Goal: Task Accomplishment & Management: Manage account settings

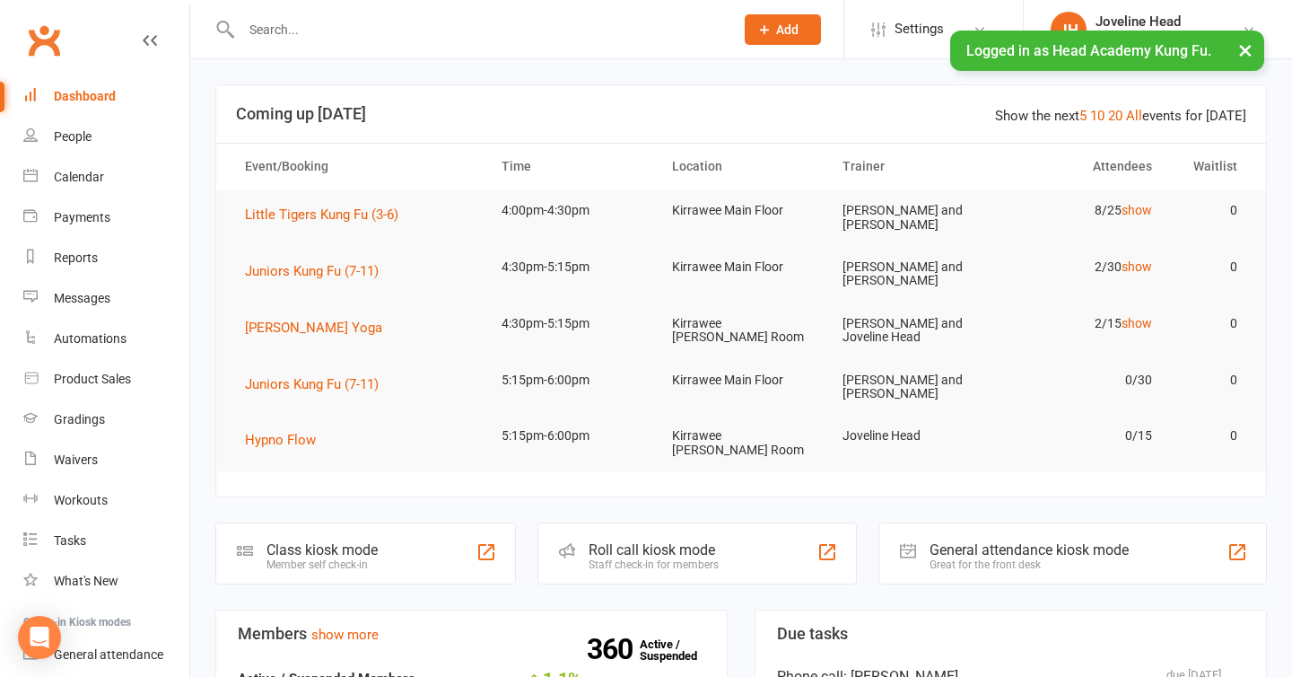
click at [371, 30] on input "text" at bounding box center [478, 29] width 485 height 25
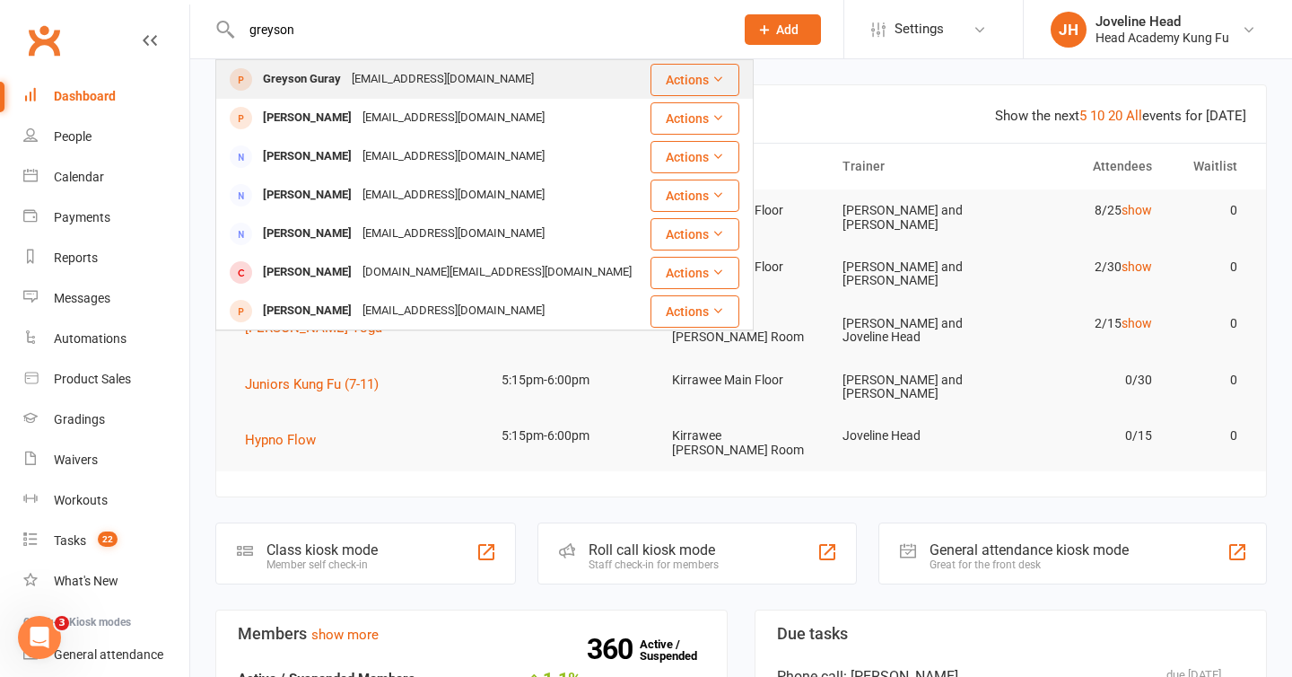
type input "greyson"
click at [359, 76] on div "[EMAIL_ADDRESS][DOMAIN_NAME]" at bounding box center [442, 79] width 193 height 26
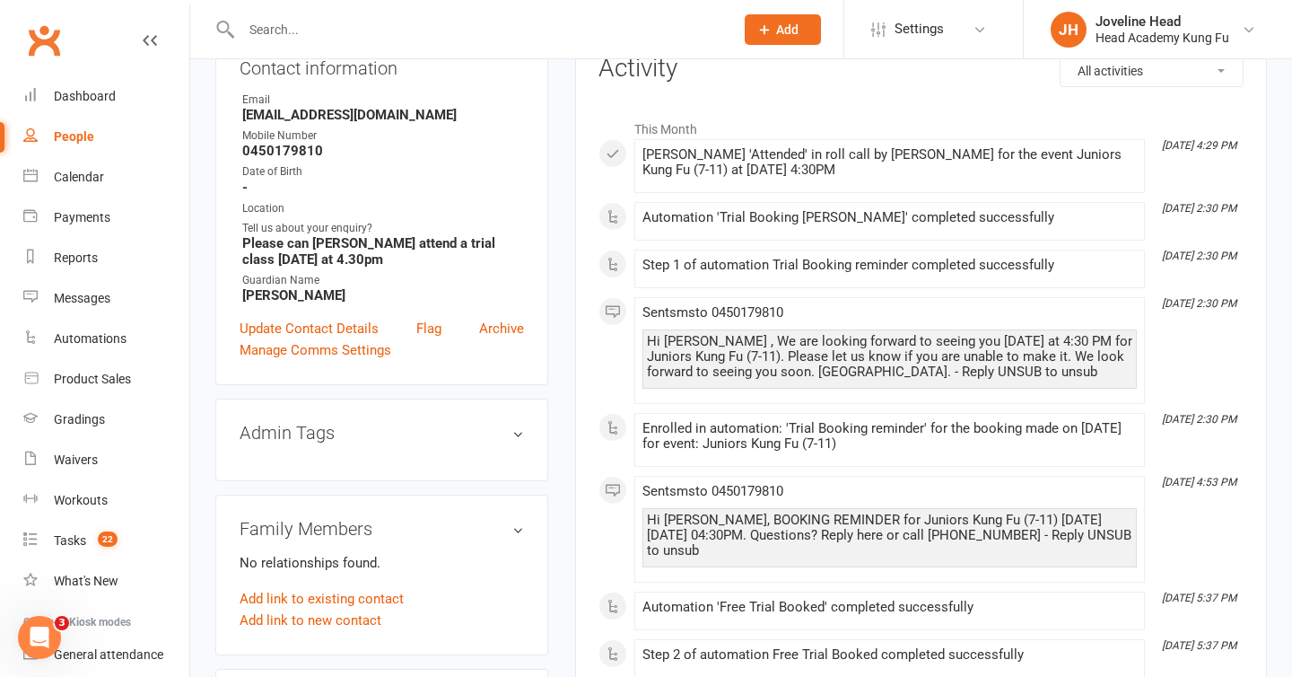
scroll to position [210, 0]
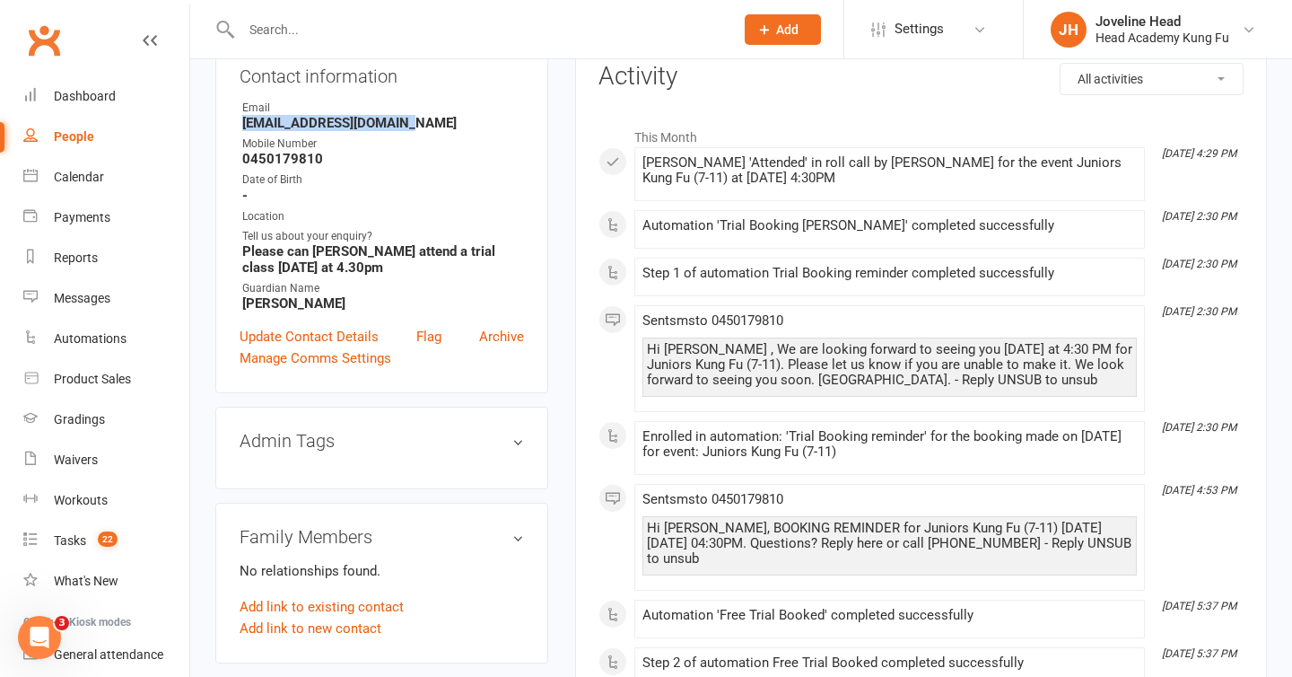
drag, startPoint x: 409, startPoint y: 127, endPoint x: 217, endPoint y: 127, distance: 192.0
click at [217, 127] on div "Contact information Owner Email [EMAIL_ADDRESS][DOMAIN_NAME] Mobile Number [PHO…" at bounding box center [381, 214] width 333 height 358
copy strong "[EMAIL_ADDRESS][DOMAIN_NAME]"
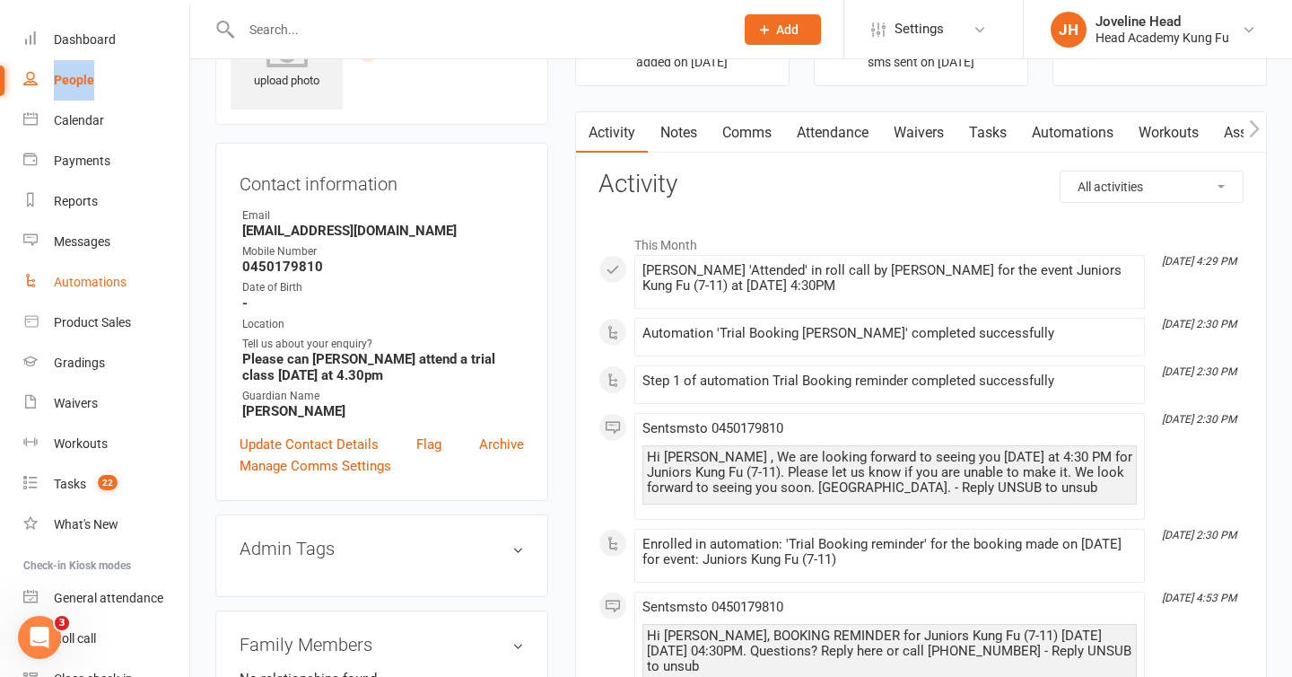
scroll to position [71, 0]
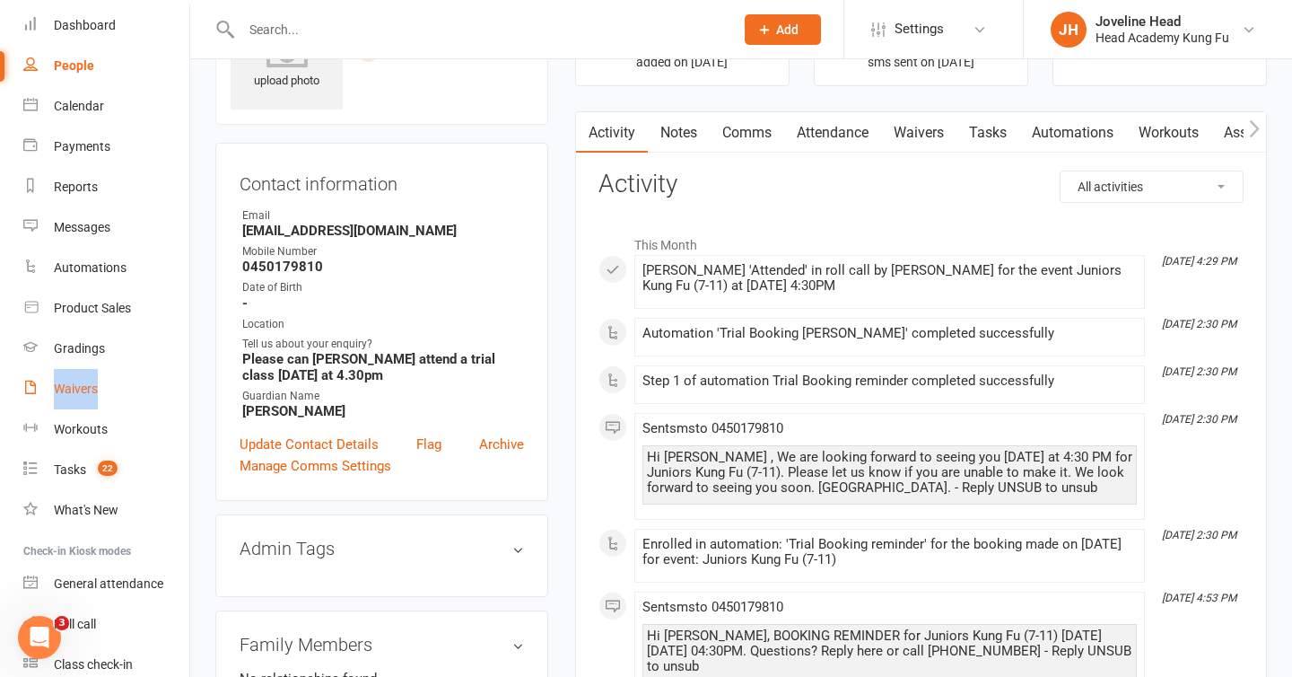
click at [85, 386] on div "Waivers" at bounding box center [76, 388] width 44 height 14
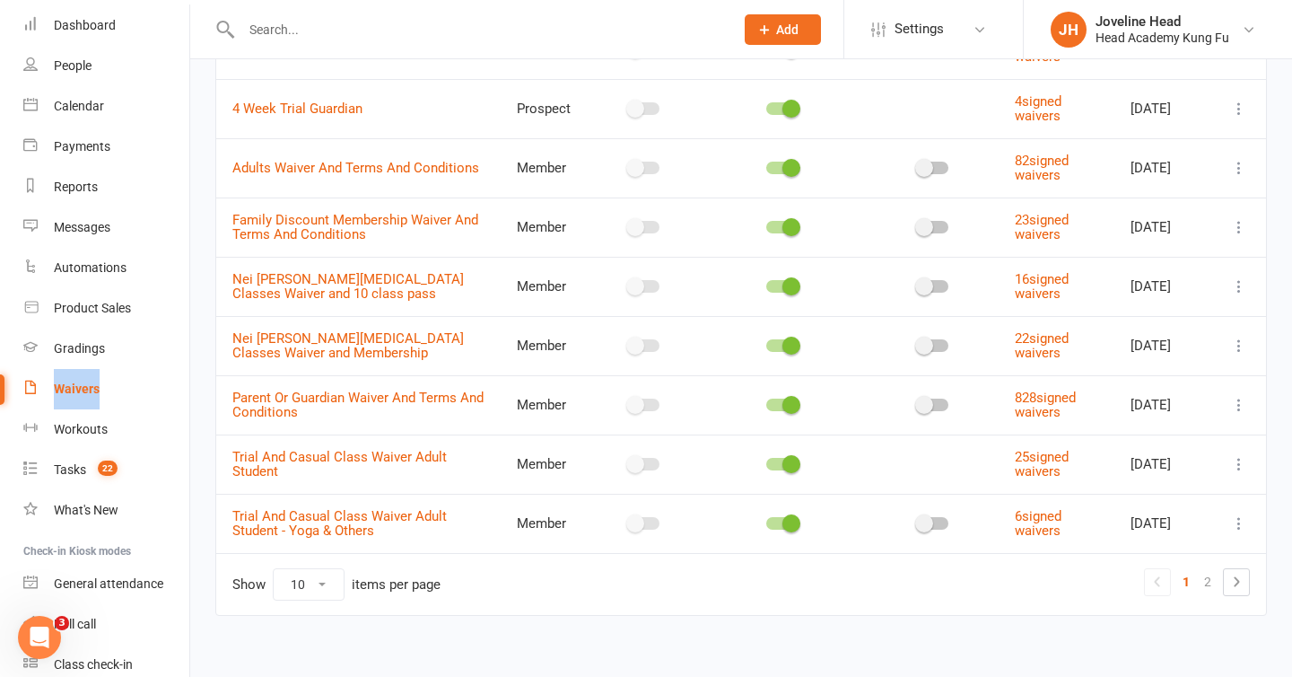
scroll to position [305, 0]
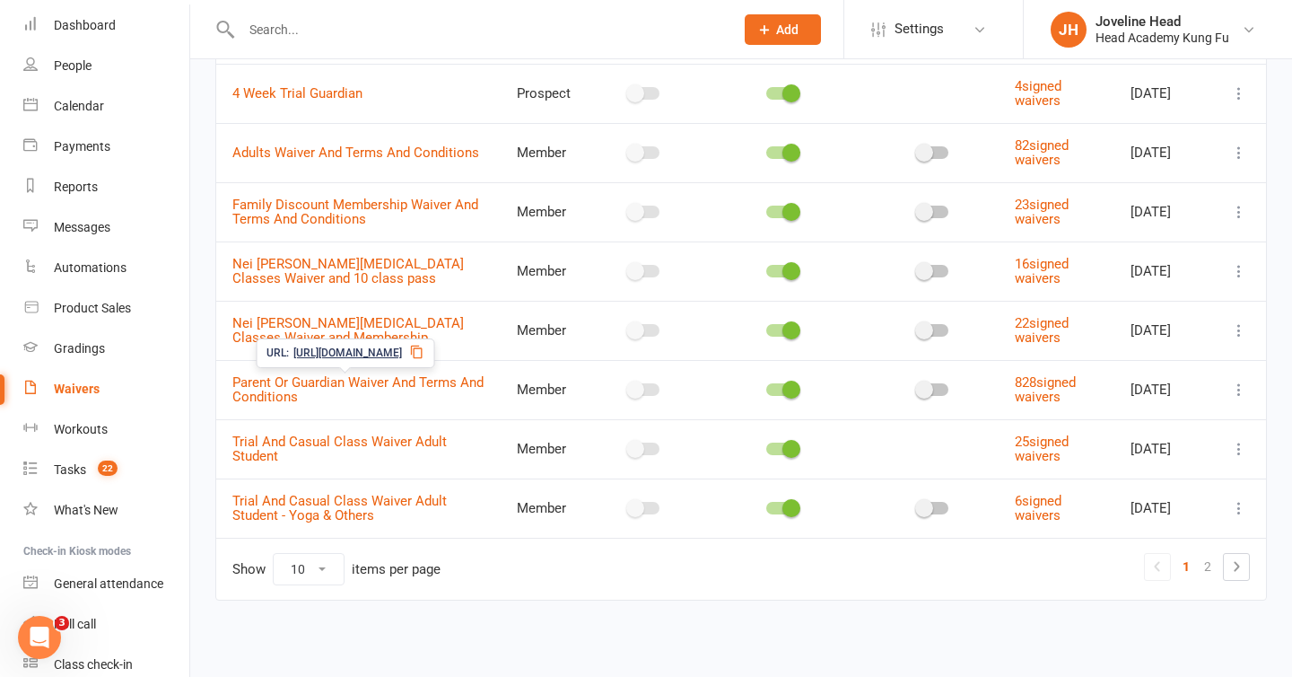
click at [422, 348] on icon at bounding box center [416, 351] width 12 height 13
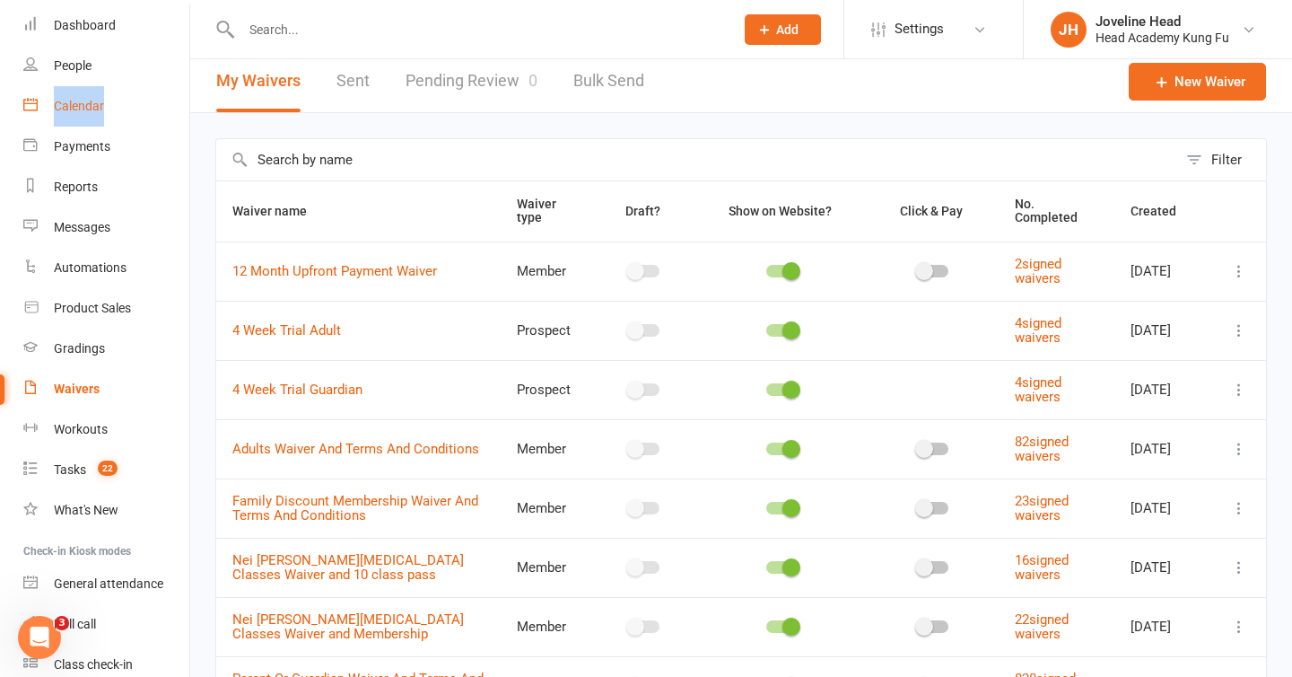
scroll to position [0, 0]
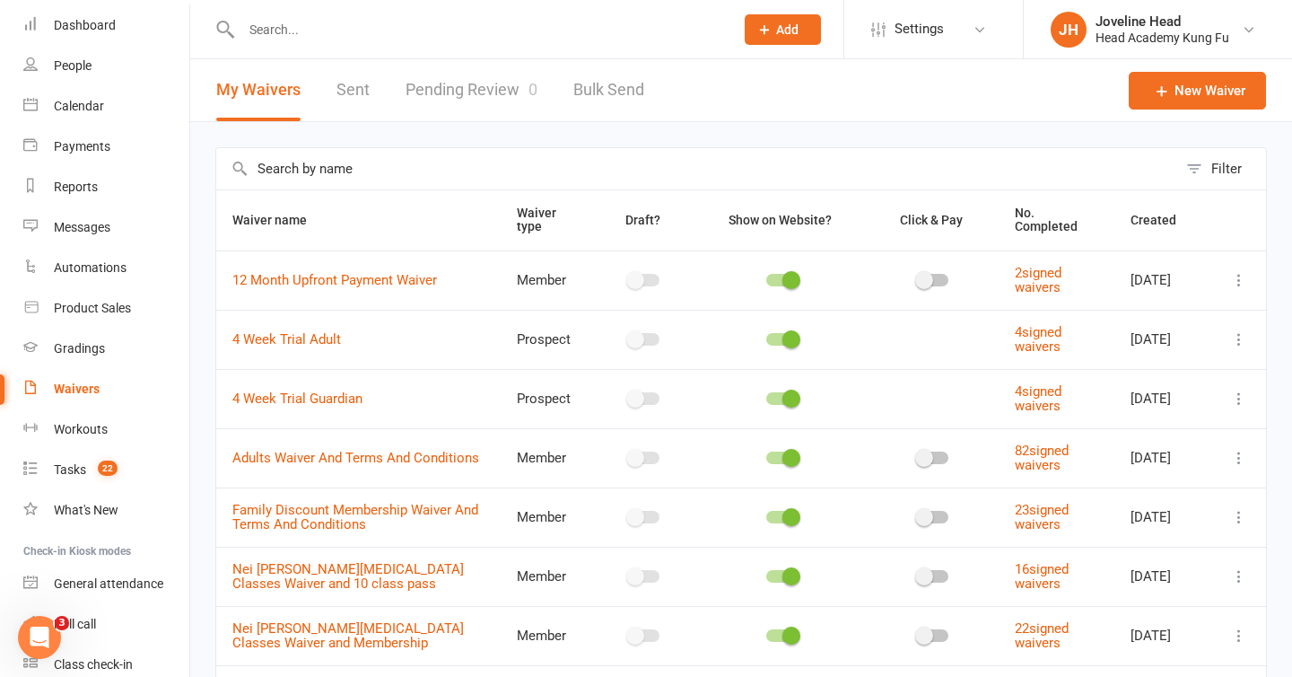
click at [380, 37] on input "text" at bounding box center [478, 29] width 485 height 25
click at [77, 72] on div "People" at bounding box center [73, 65] width 38 height 14
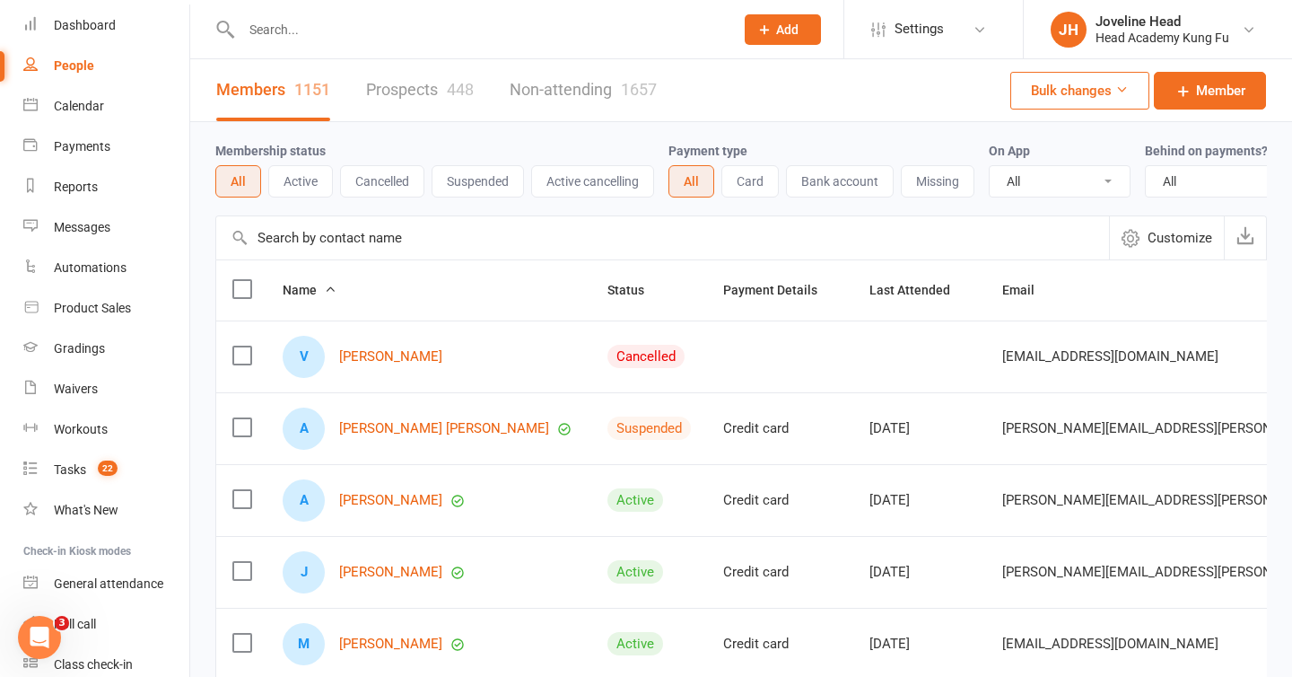
click at [425, 29] on input "text" at bounding box center [478, 29] width 485 height 25
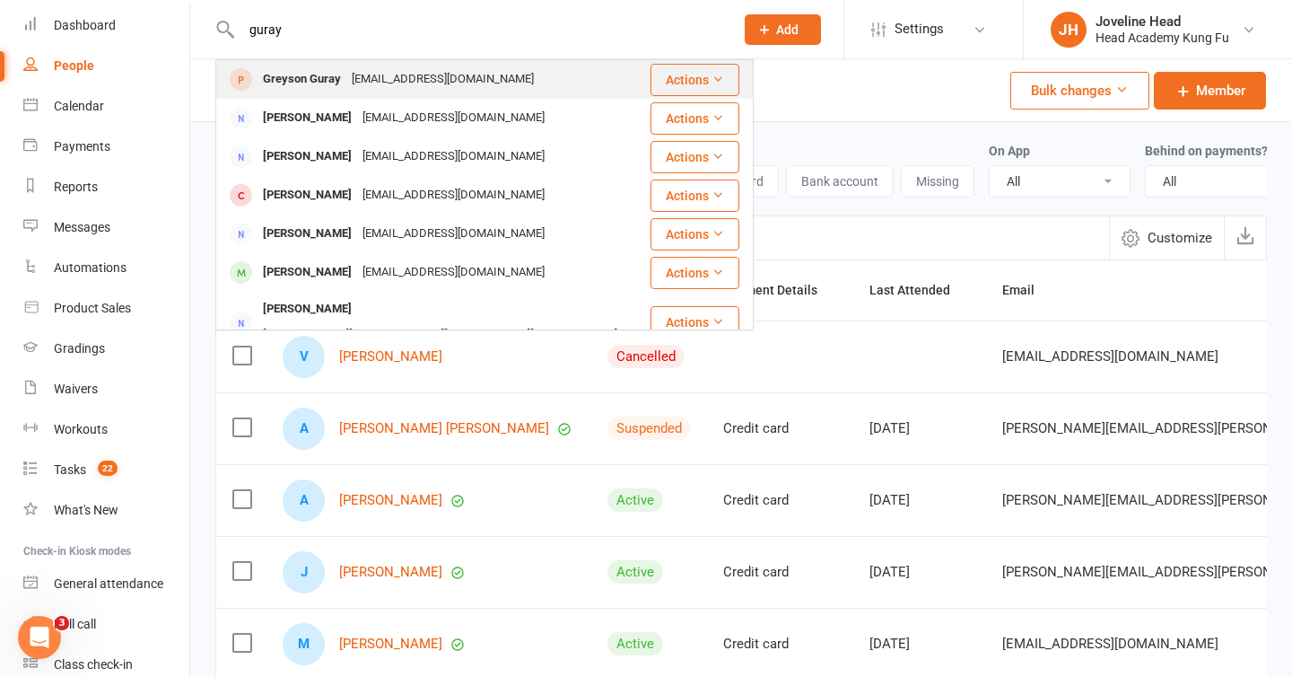
type input "guray"
click at [369, 81] on div "[EMAIL_ADDRESS][DOMAIN_NAME]" at bounding box center [442, 79] width 193 height 26
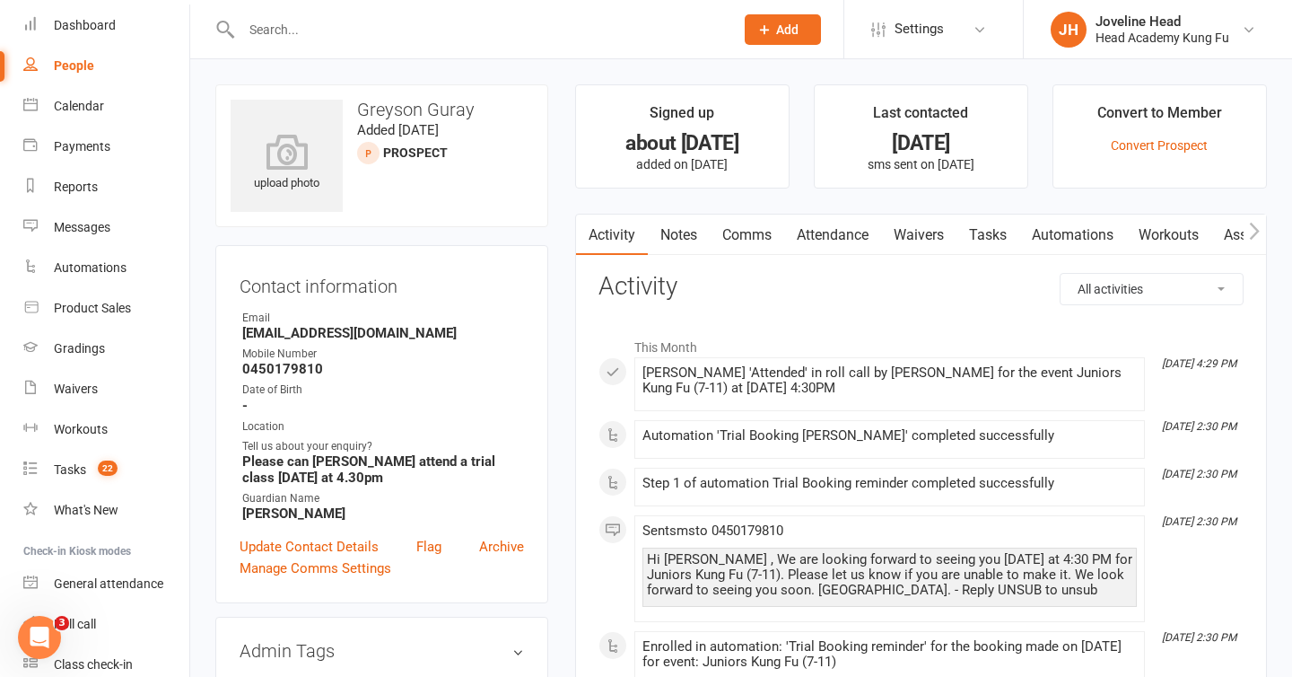
click at [686, 233] on link "Notes" at bounding box center [679, 234] width 62 height 41
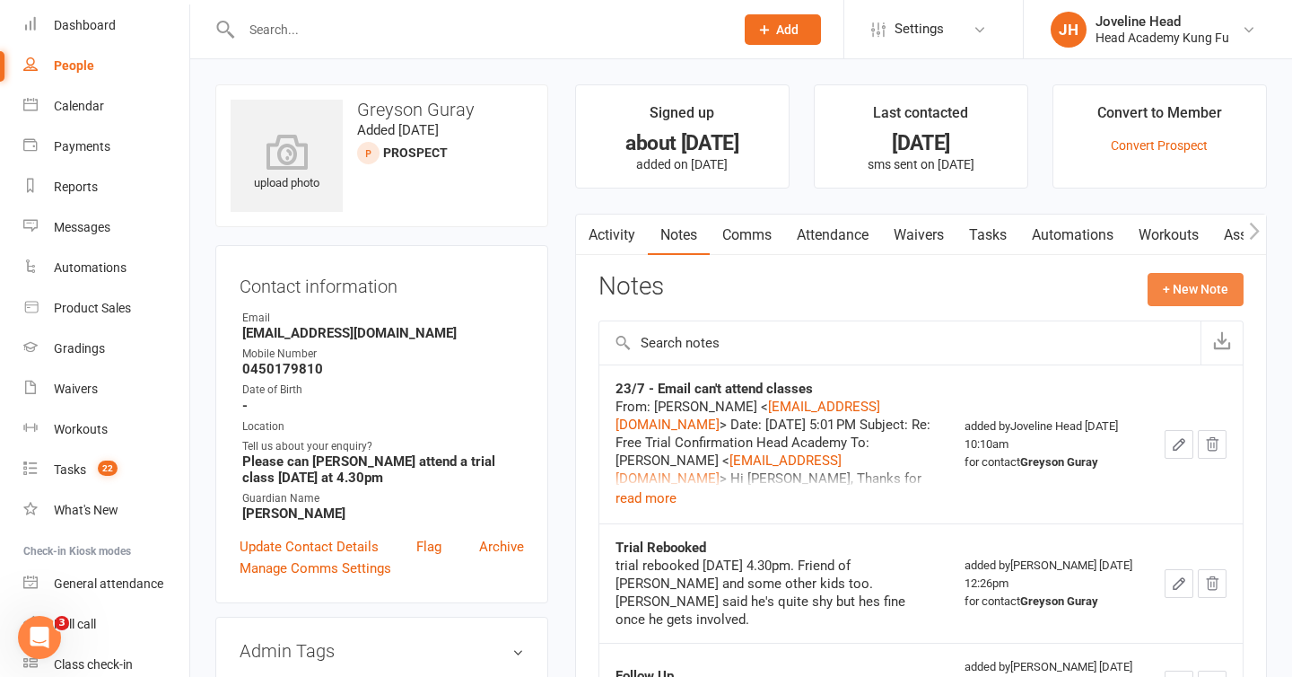
click at [1166, 286] on button "+ New Note" at bounding box center [1196, 289] width 96 height 32
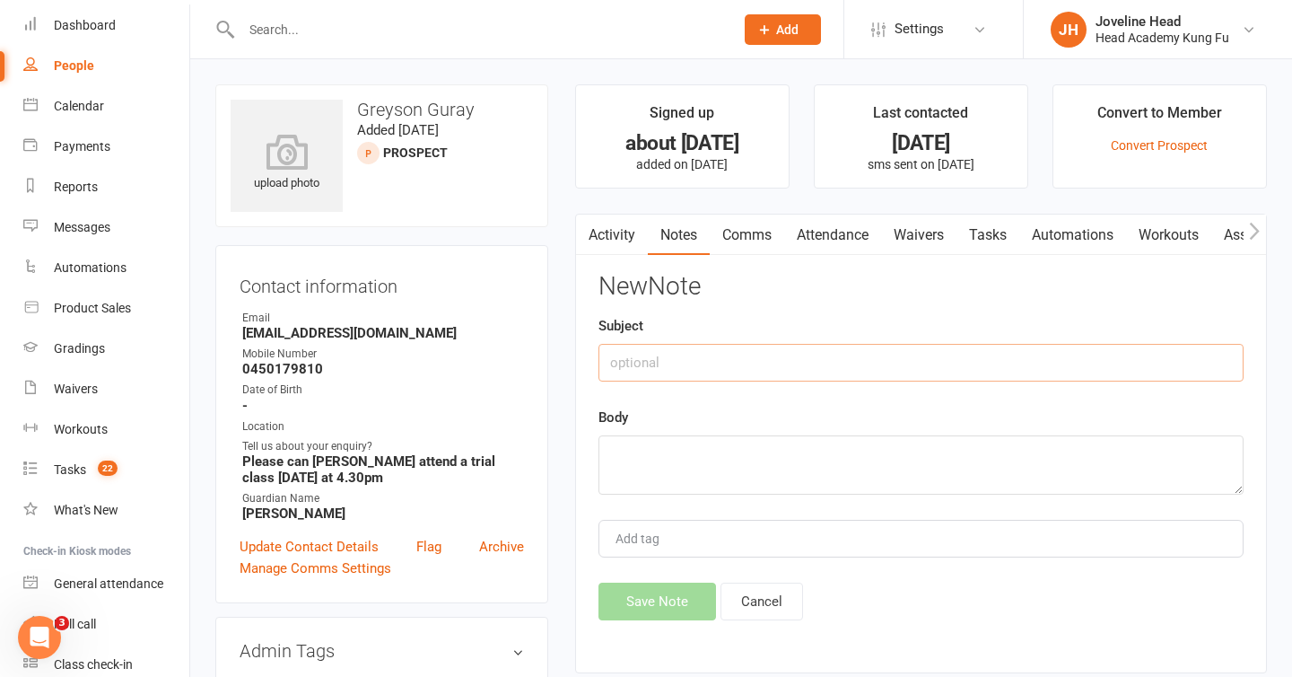
click at [633, 362] on input "text" at bounding box center [920, 363] width 645 height 38
type input "12/8 - Sent membership form and waiver"
paste textarea "Lore Ipsumd, Sita Consec adipiscin elit Seddoei te incid ut labo Etdo Ma! Al en…"
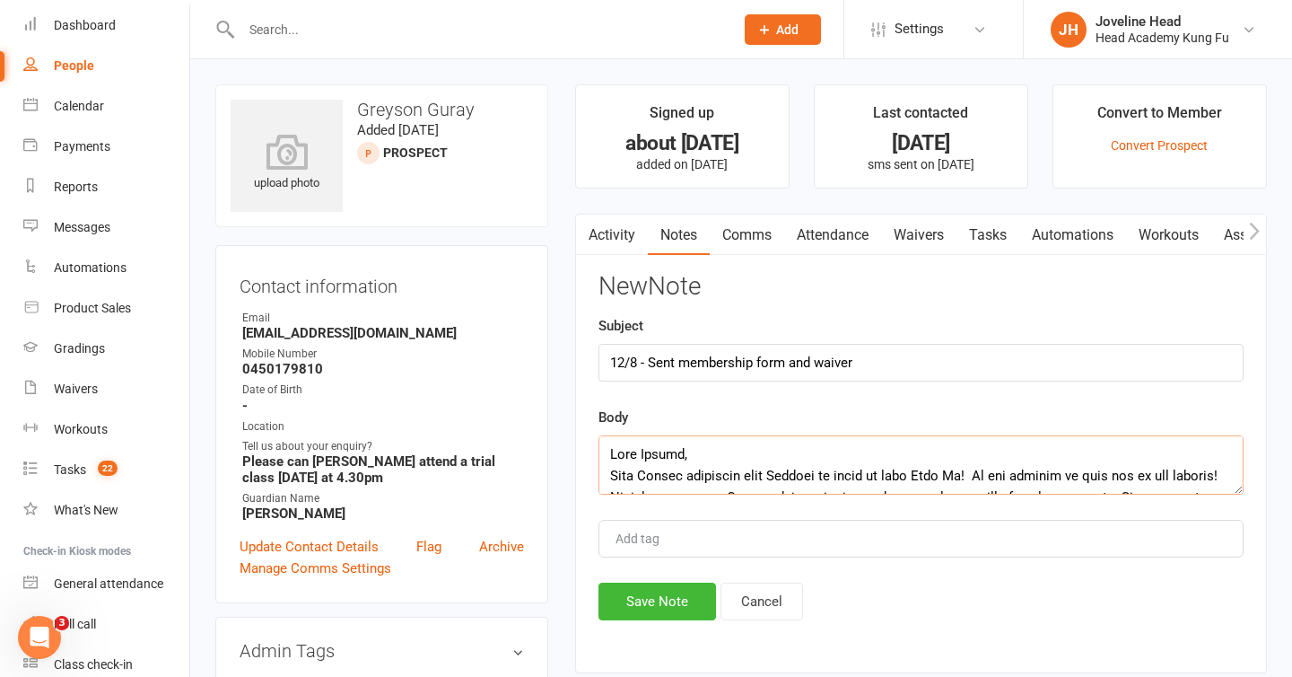
scroll to position [334, 0]
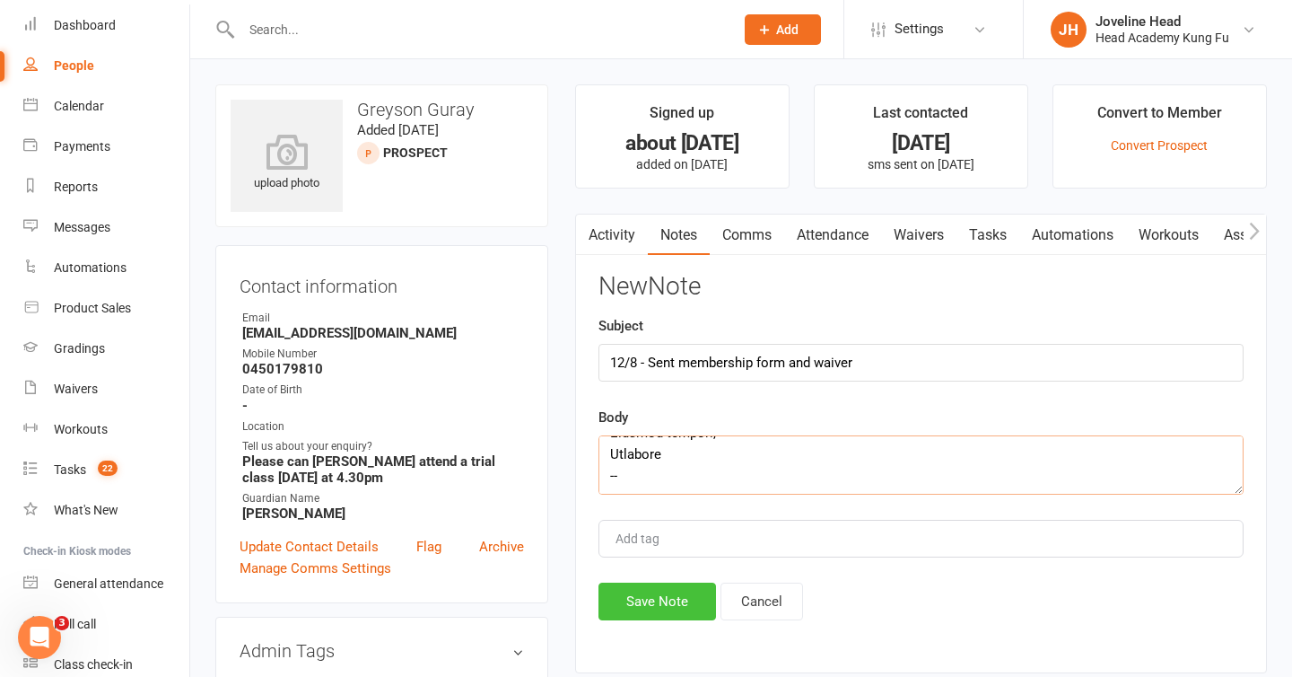
type textarea "Lore Ipsumd, Sita Consec adipiscin elit Seddoei te incid ut labo Etdo Ma! Al en…"
click at [666, 598] on button "Save Note" at bounding box center [657, 601] width 118 height 38
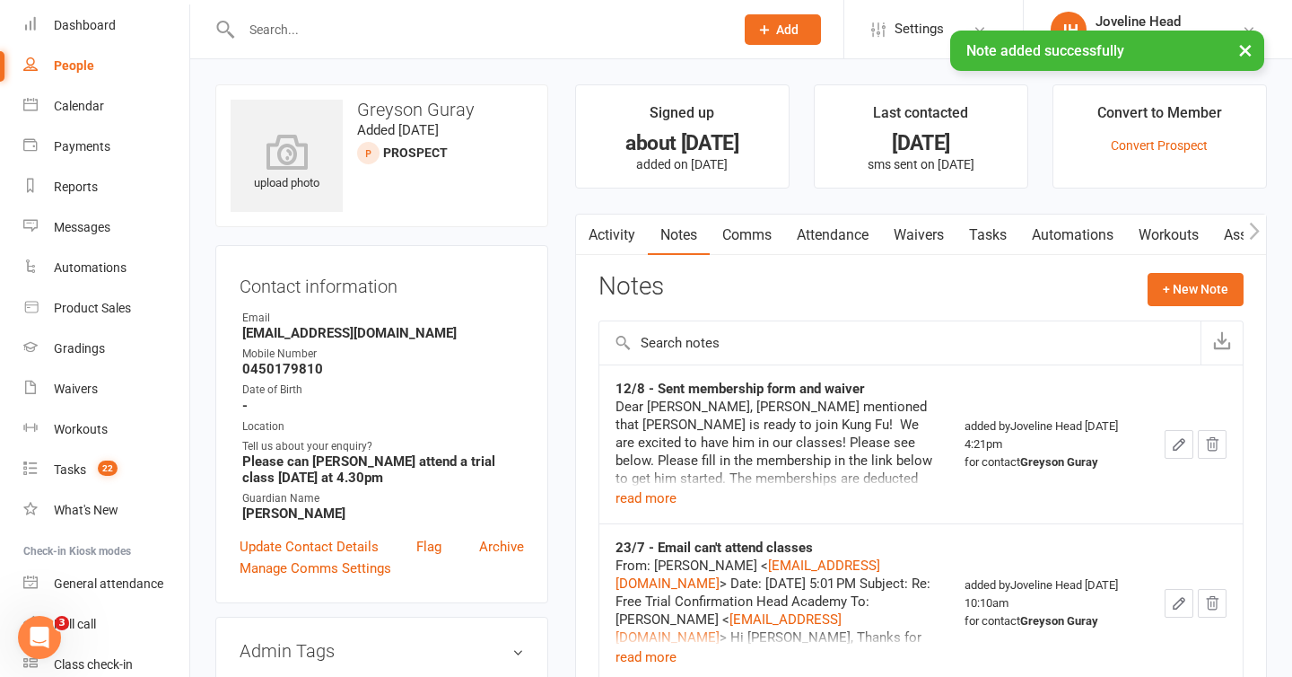
click at [1244, 45] on button "×" at bounding box center [1245, 50] width 32 height 39
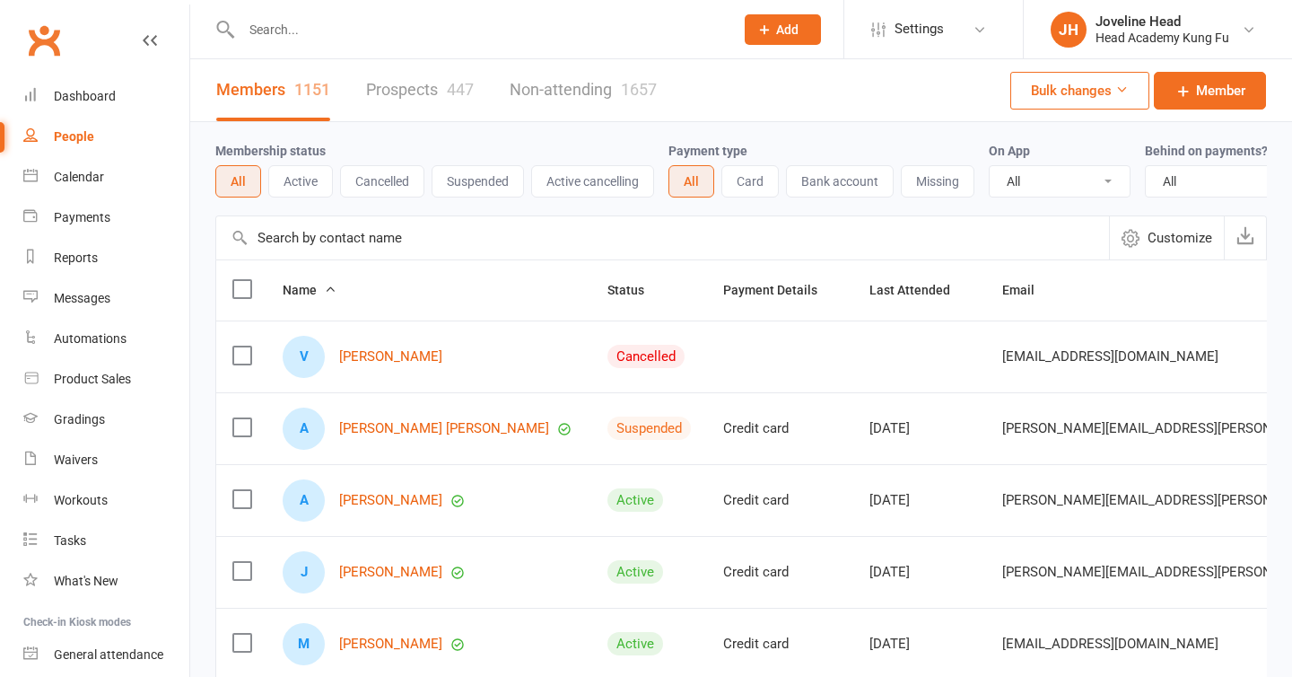
click at [457, 43] on div at bounding box center [468, 29] width 506 height 58
click at [458, 31] on input "text" at bounding box center [478, 29] width 485 height 25
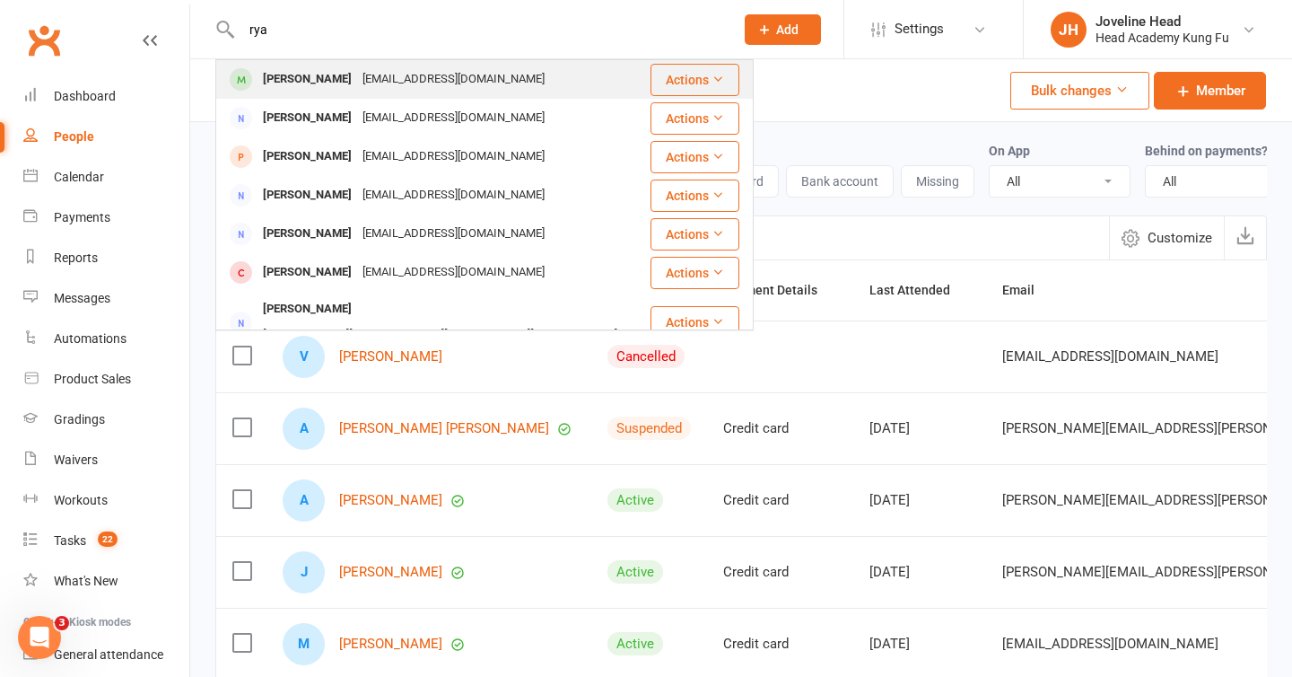
type input "rya"
click at [397, 78] on div "r__king@hotmail.com" at bounding box center [453, 79] width 193 height 26
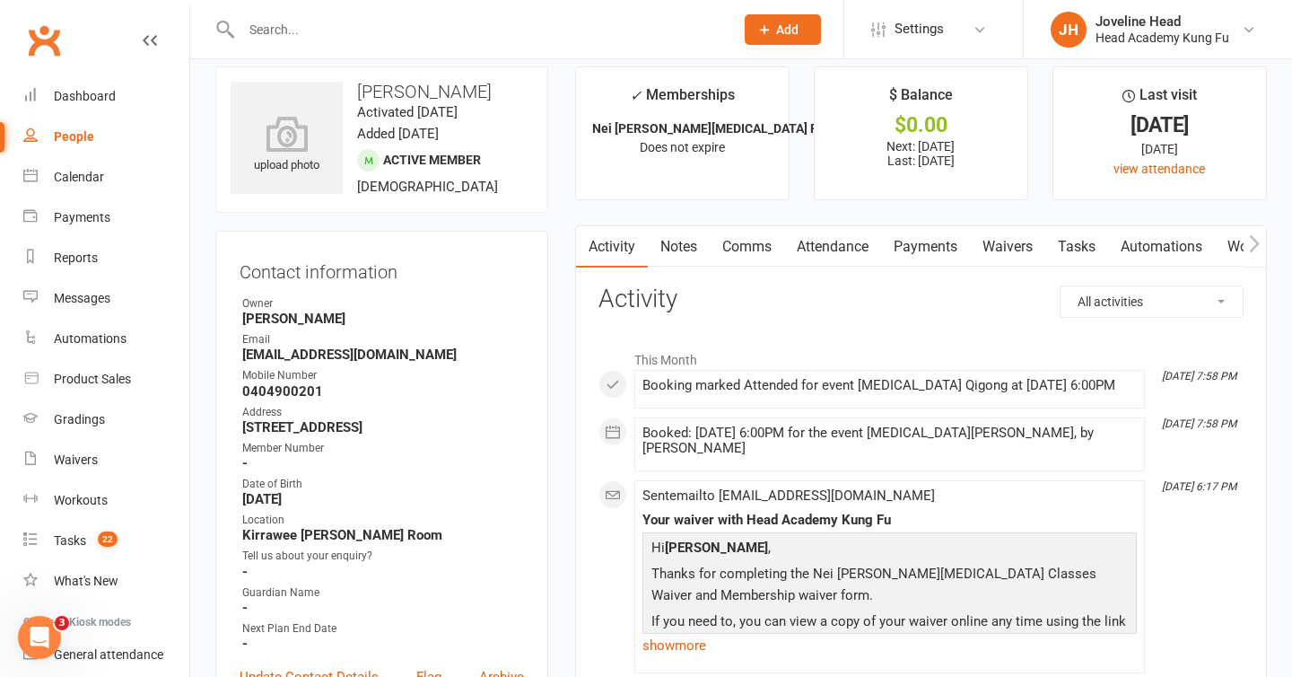
scroll to position [17, 0]
click at [363, 20] on input "text" at bounding box center [478, 29] width 485 height 25
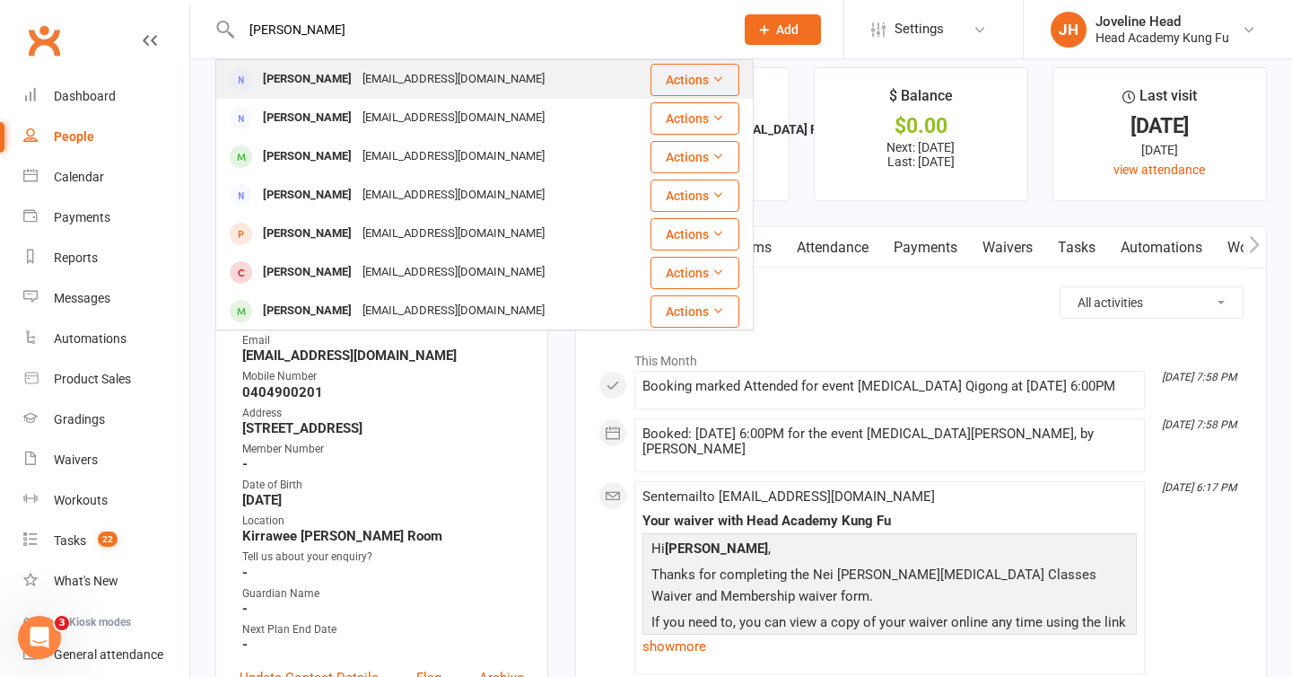
type input "ryan m"
click at [382, 83] on div "mcerlain88@gmail.com" at bounding box center [453, 79] width 193 height 26
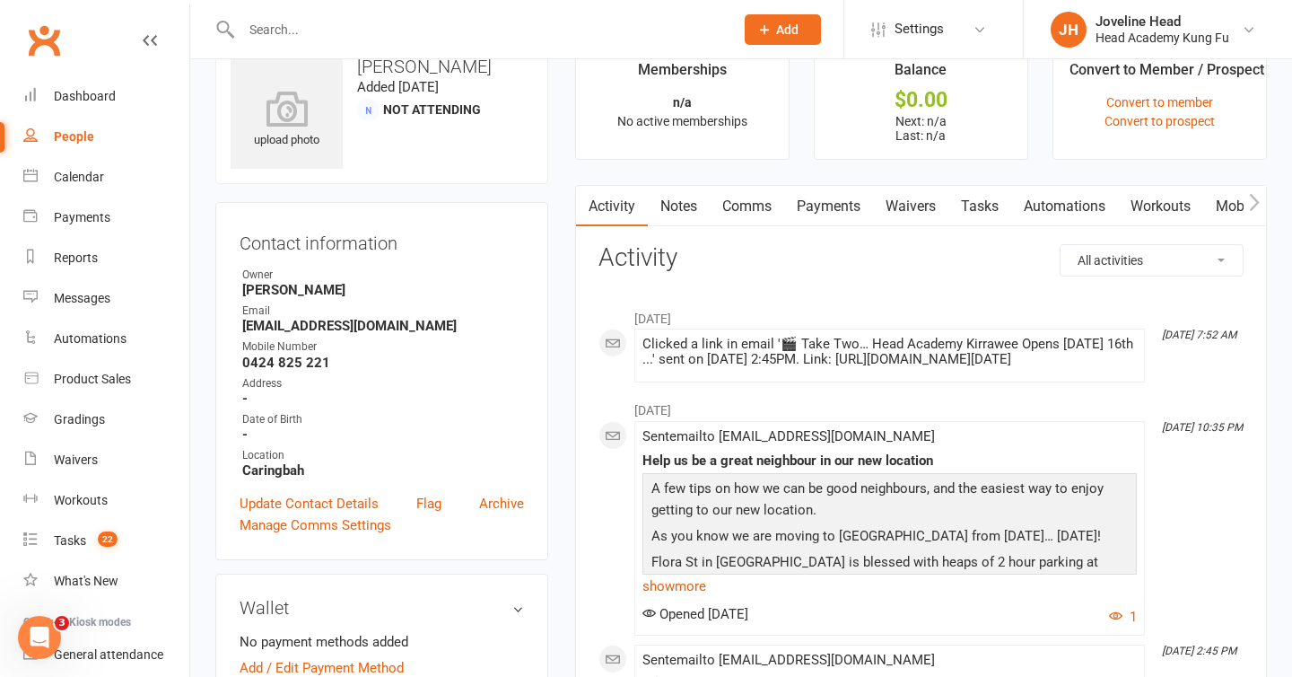
scroll to position [39, 0]
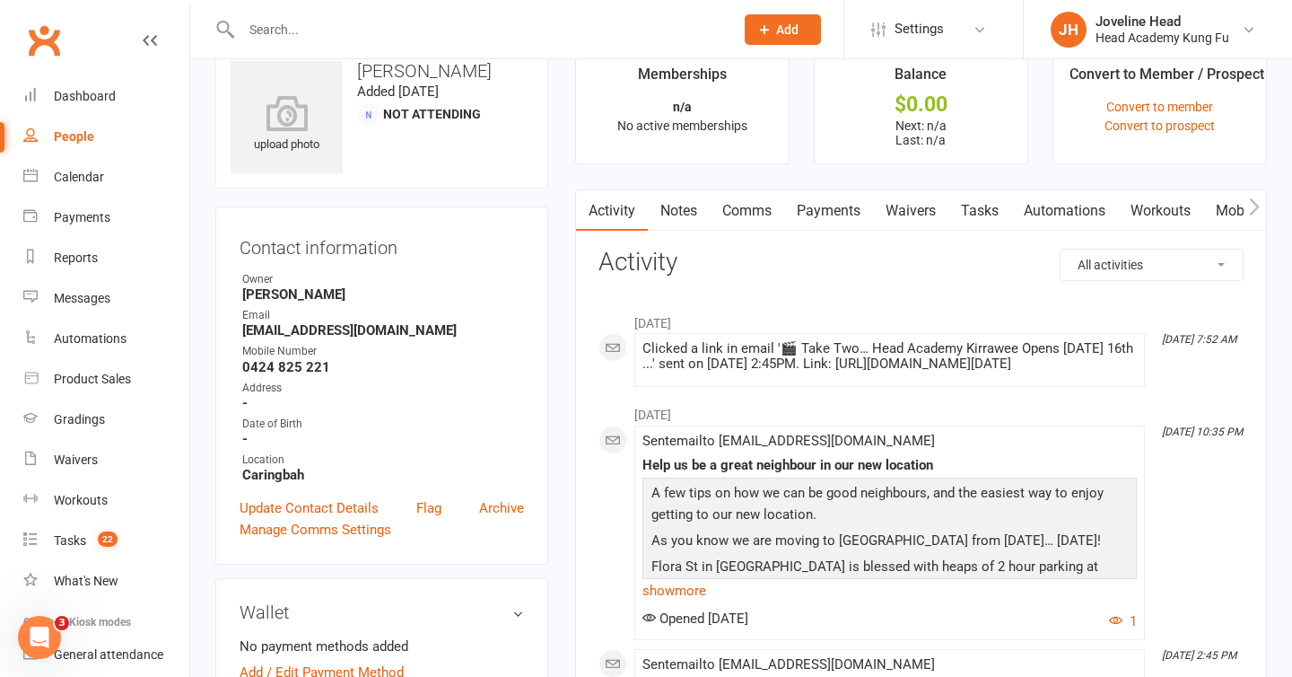
click at [694, 221] on link "Notes" at bounding box center [679, 210] width 62 height 41
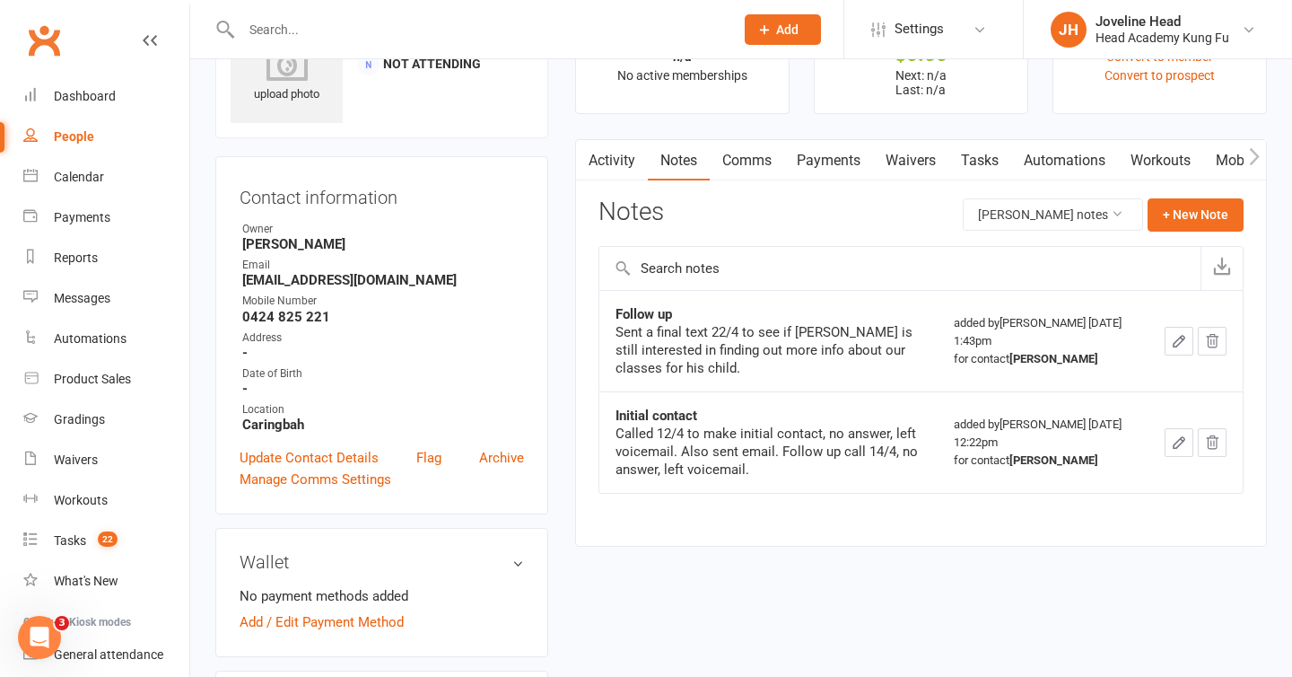
scroll to position [72, 0]
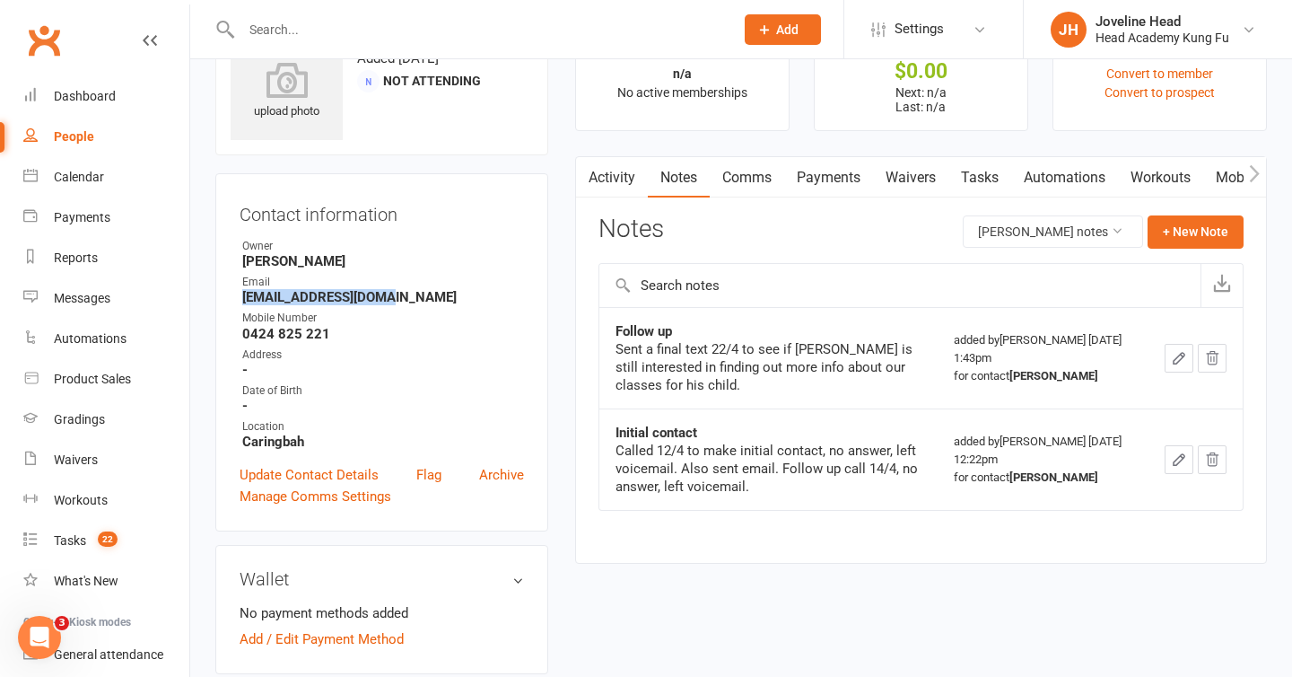
drag, startPoint x: 391, startPoint y: 293, endPoint x: 232, endPoint y: 300, distance: 159.8
click at [232, 300] on div "Contact information Owner Carolyn Samsa Email mcerlain88@gmail.com Mobile Numbe…" at bounding box center [381, 352] width 333 height 358
copy strong "mcerlain88@gmail.com"
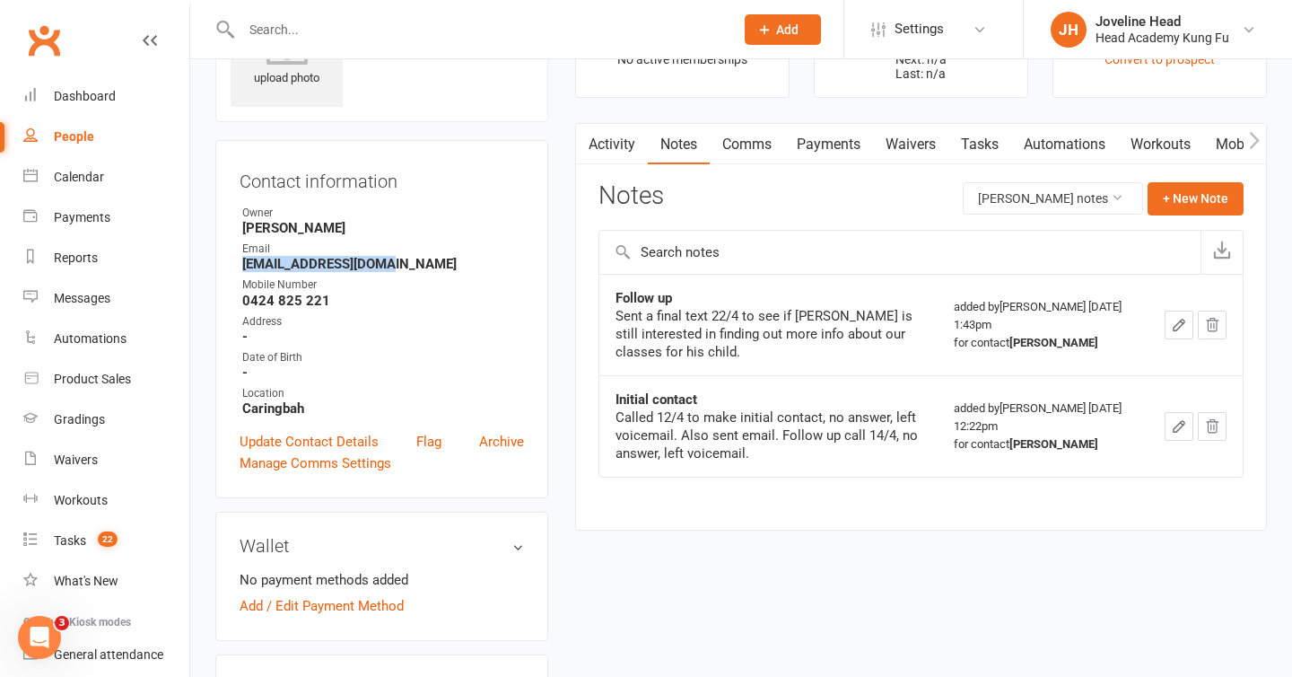
scroll to position [49, 0]
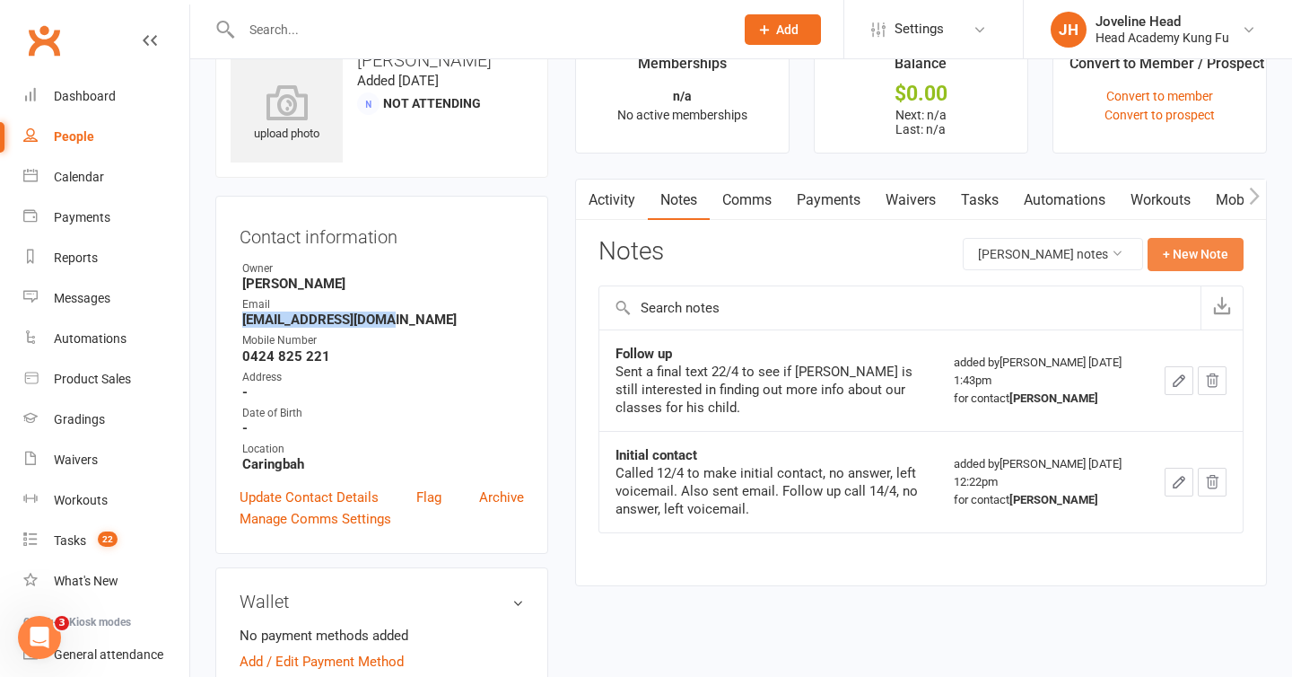
click at [1177, 244] on button "+ New Note" at bounding box center [1196, 254] width 96 height 32
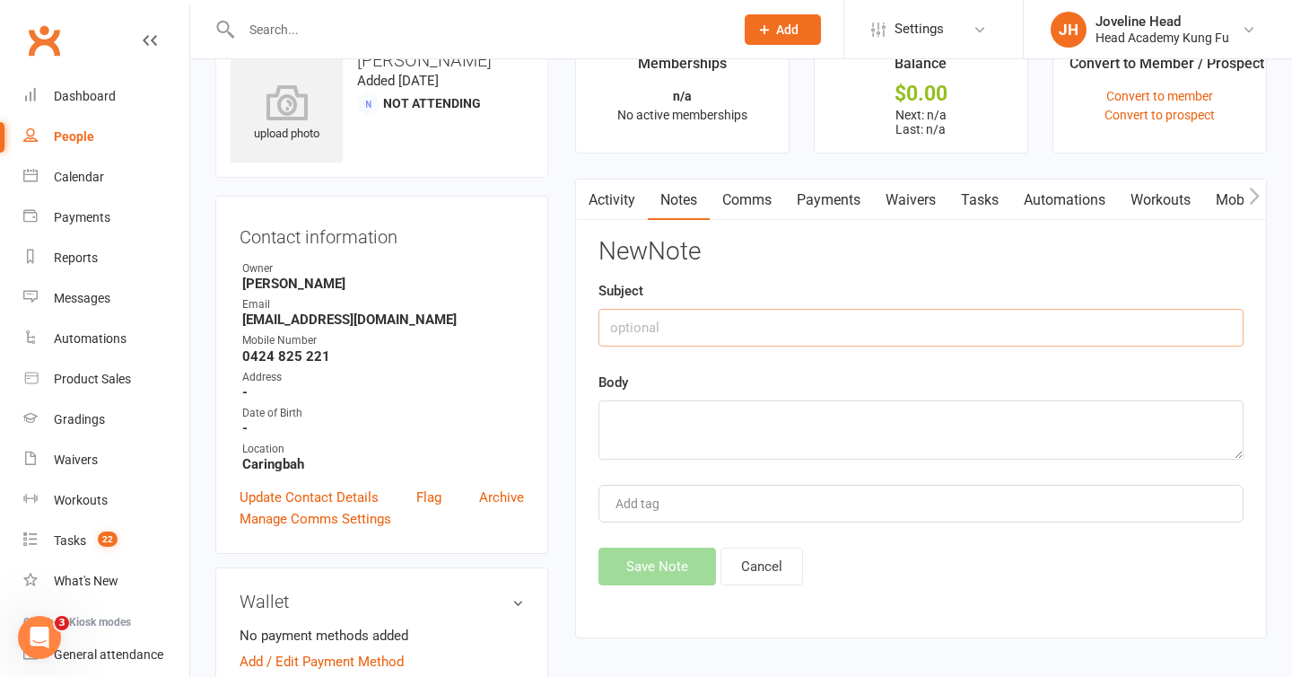
click at [693, 320] on input "text" at bounding box center [920, 328] width 645 height 38
type input "12/8 - Membership for LT's sent"
paste textarea "Dear Ryan Sifu Nathan mentioned that you would like to go ahead with the Little…"
type textarea "Dear Ryan Sifu Nathan mentioned that you would like to go ahead with the Little…"
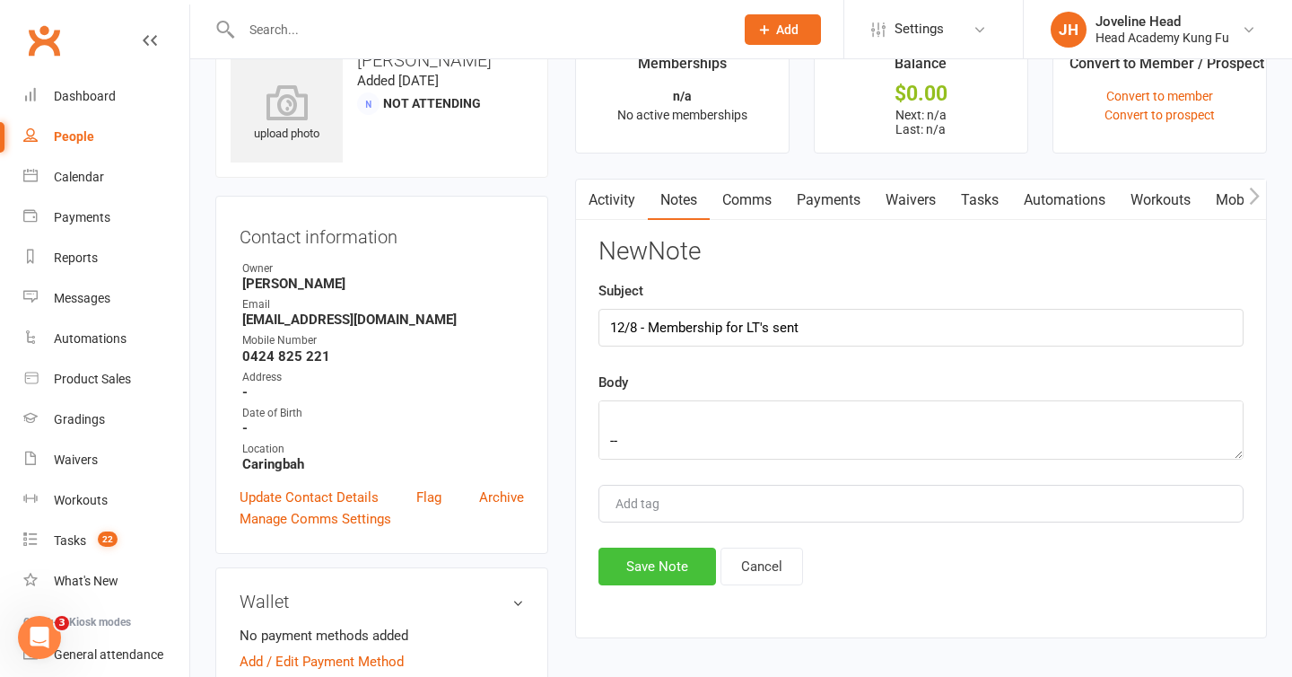
click at [645, 565] on button "Save Note" at bounding box center [657, 566] width 118 height 38
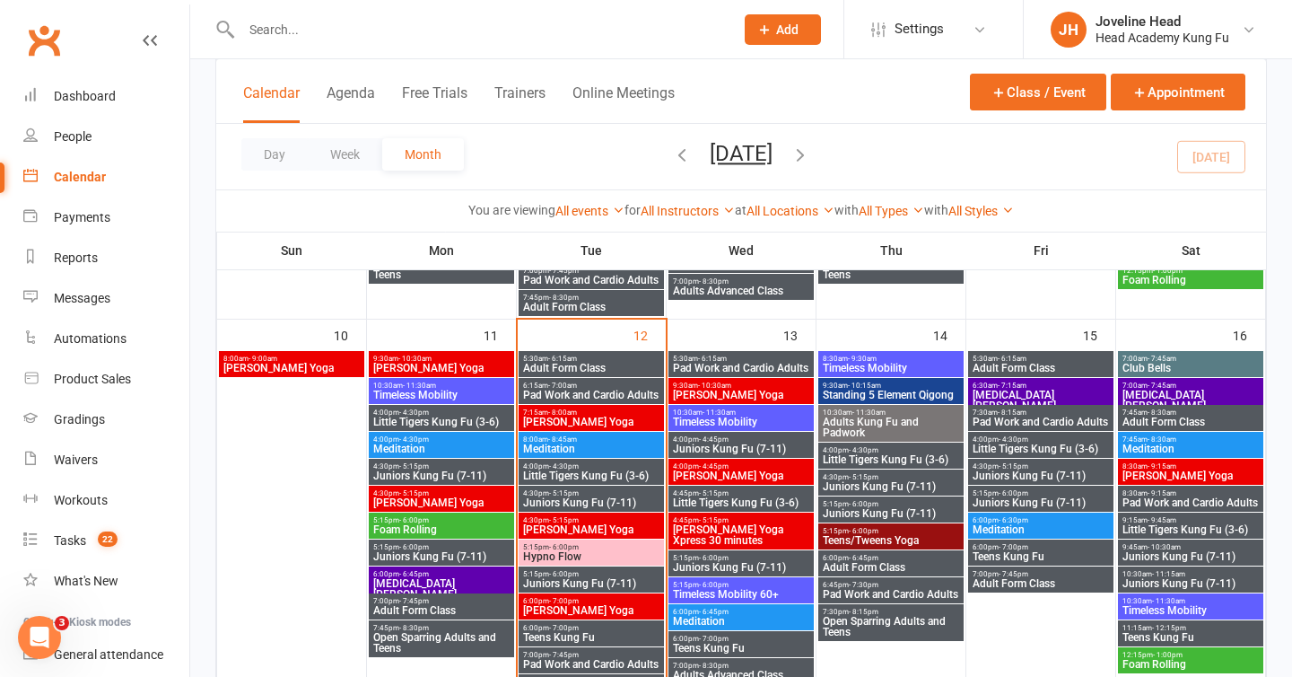
scroll to position [830, 0]
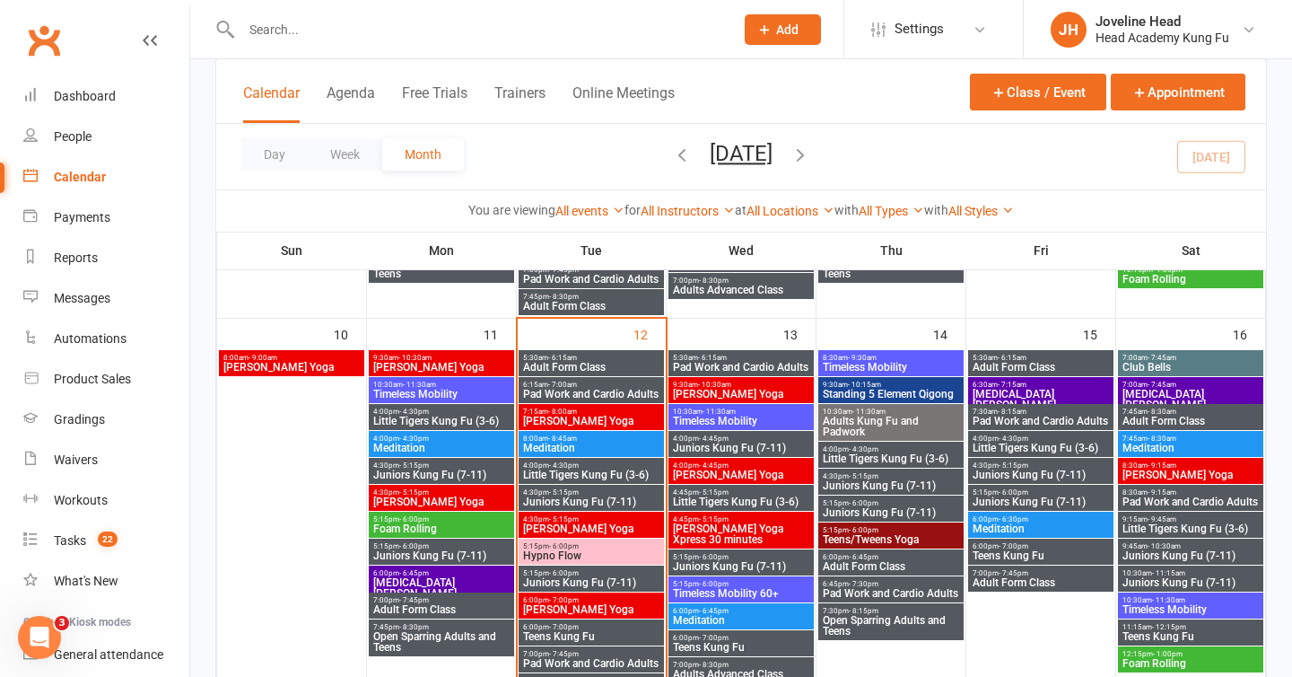
click at [569, 520] on span "- 5:15pm" at bounding box center [564, 519] width 30 height 8
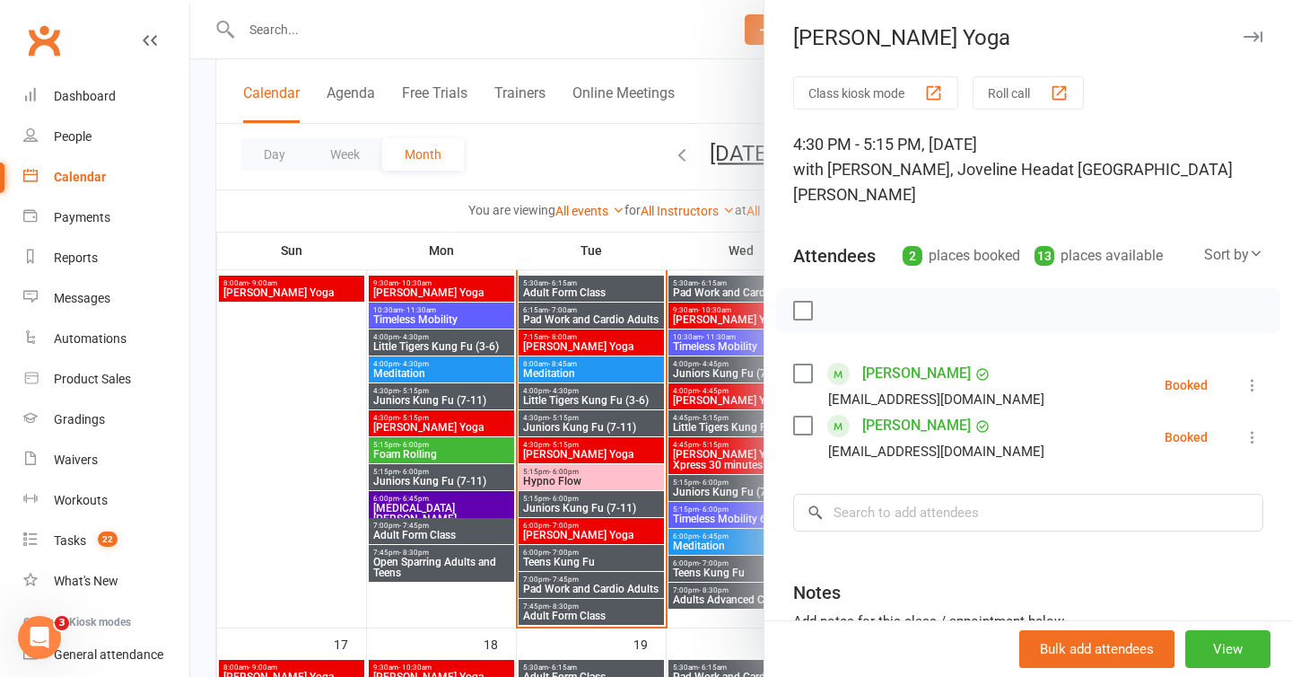
scroll to position [906, 0]
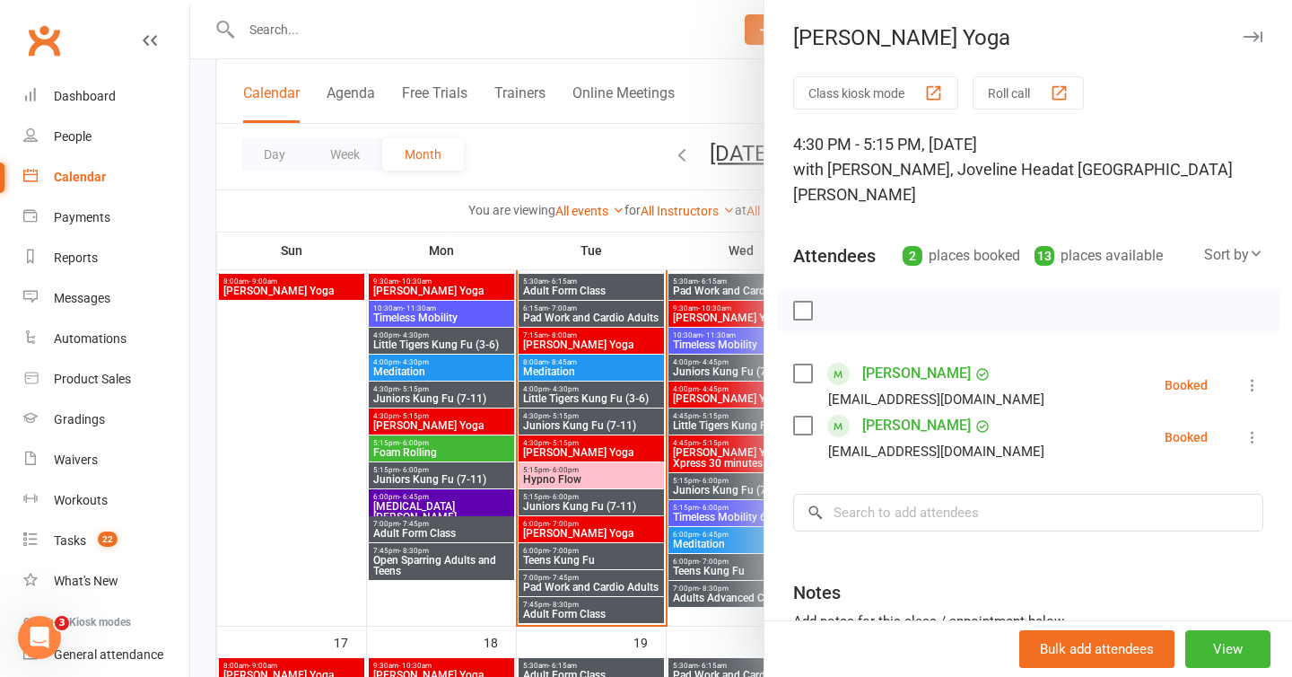
click at [586, 479] on div at bounding box center [741, 338] width 1102 height 677
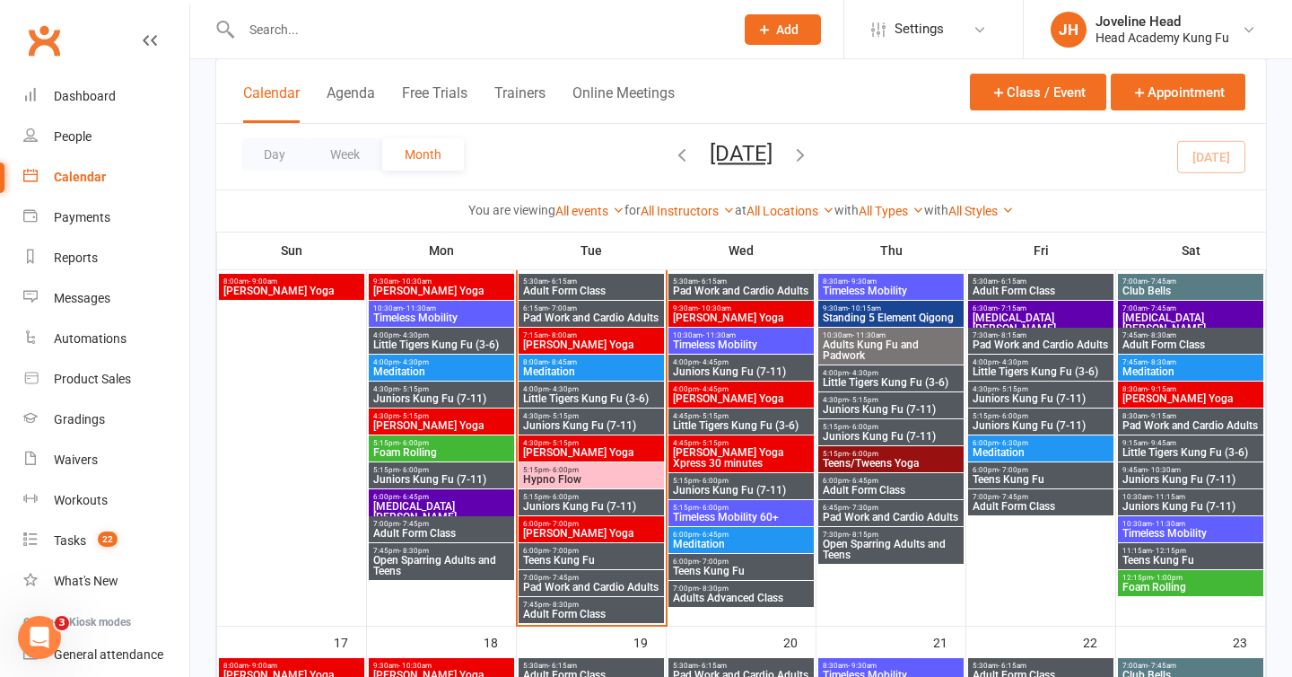
click at [584, 474] on span "Hypno Flow" at bounding box center [591, 479] width 138 height 11
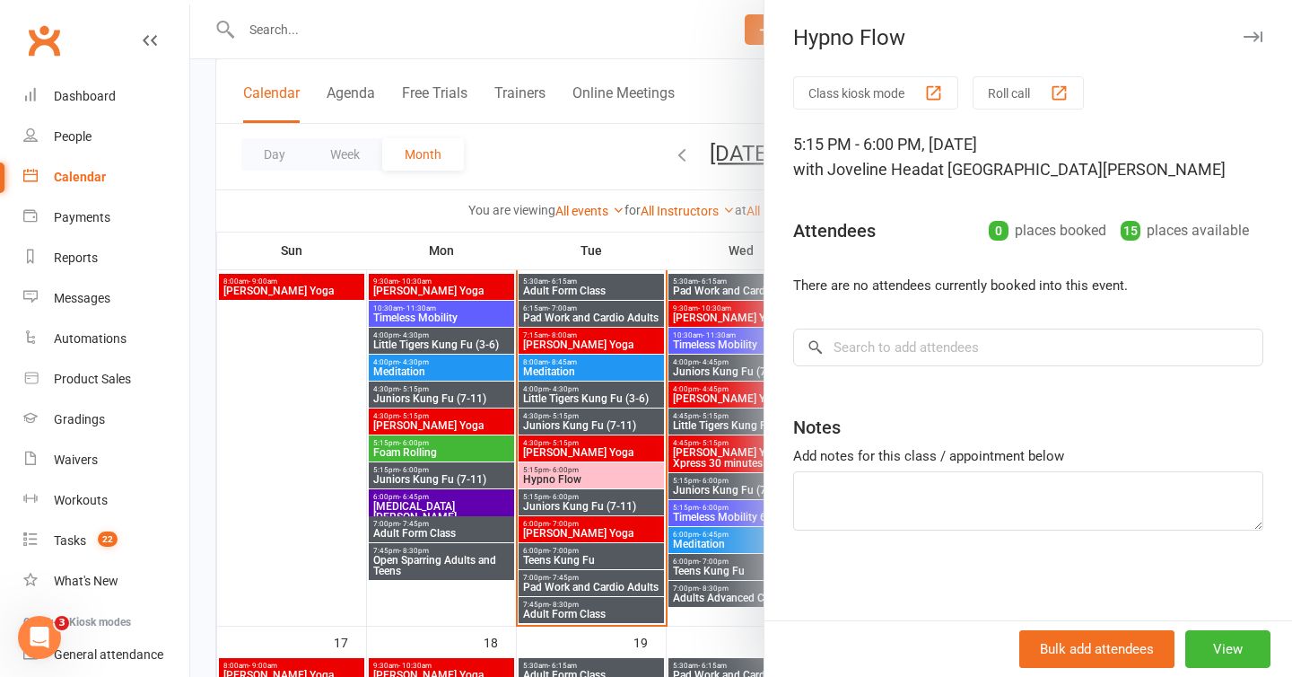
click at [573, 529] on div at bounding box center [741, 338] width 1102 height 677
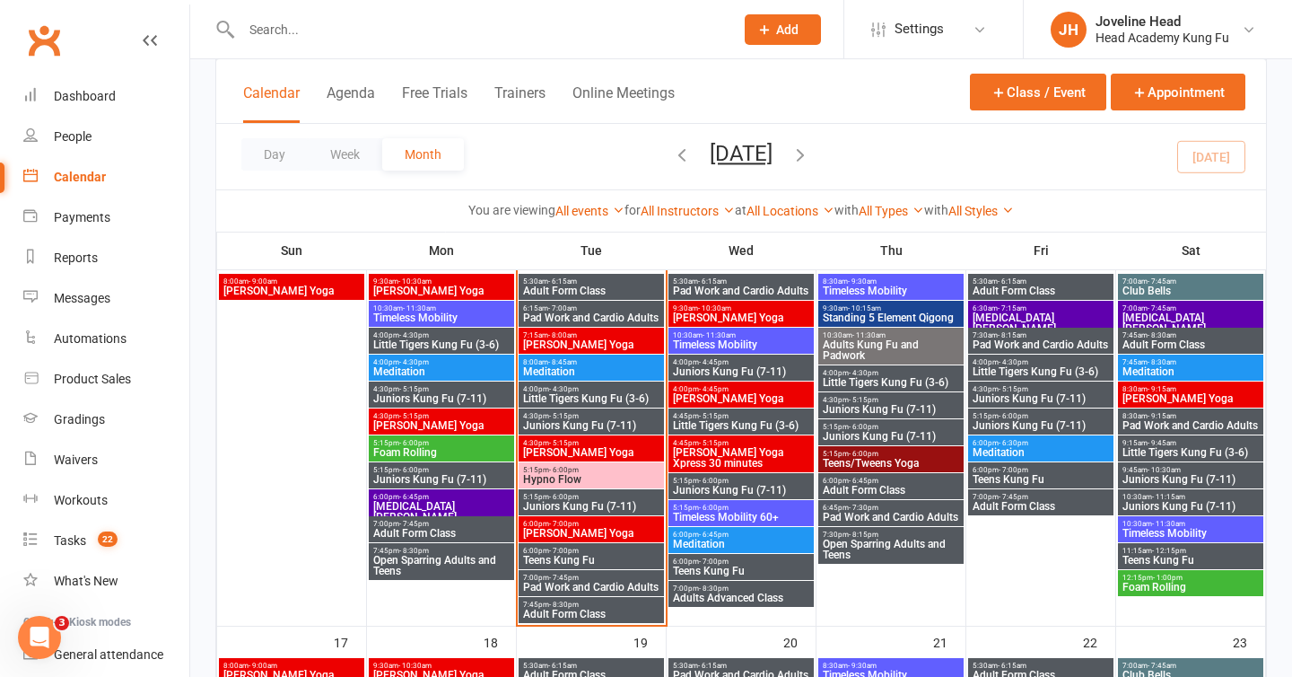
click at [573, 529] on span "[PERSON_NAME] Yoga" at bounding box center [591, 533] width 138 height 11
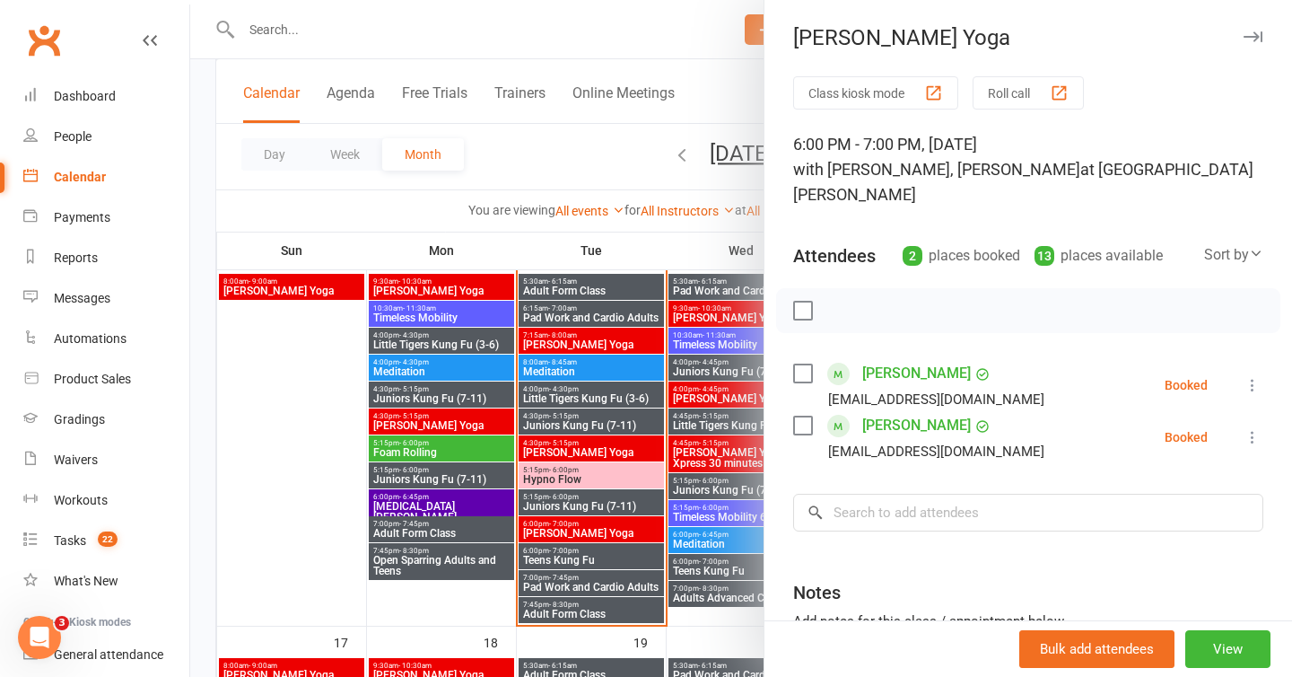
click at [539, 144] on div at bounding box center [741, 338] width 1102 height 677
